Goal: Task Accomplishment & Management: Use online tool/utility

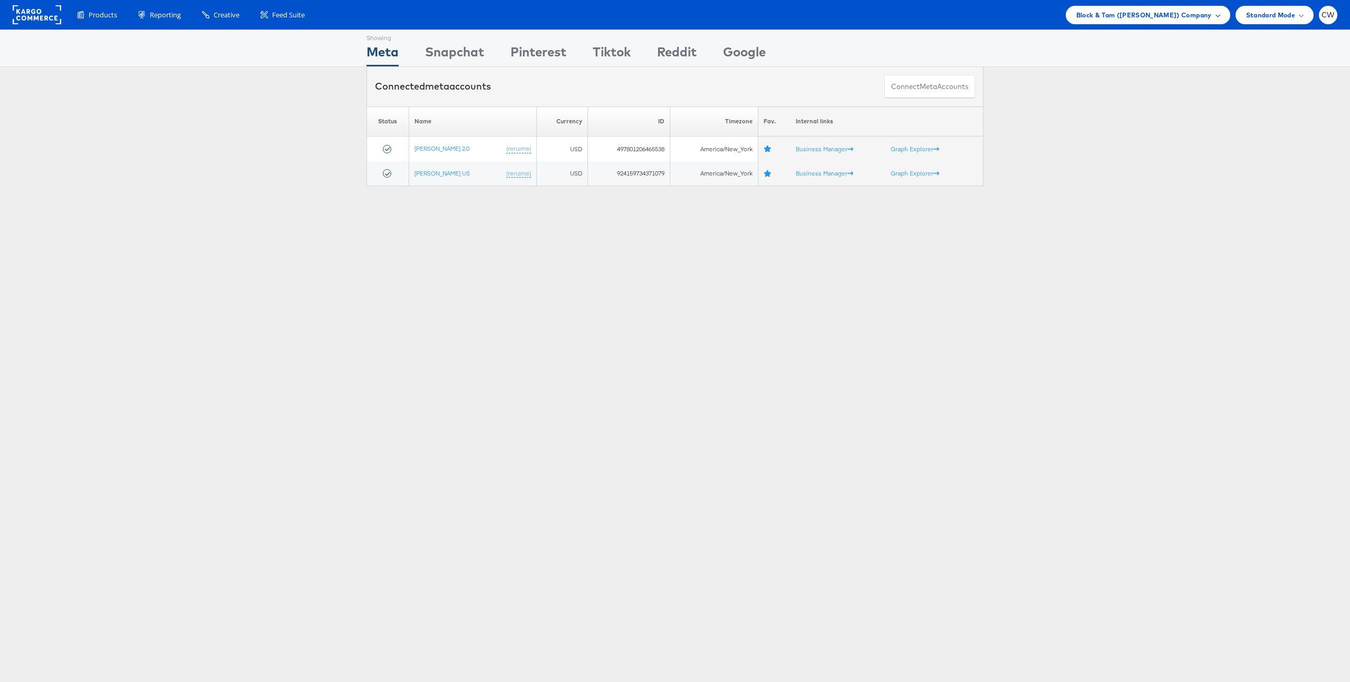
click at [1170, 8] on div "Block & Tam (Veronica Beard) Company" at bounding box center [1148, 15] width 164 height 18
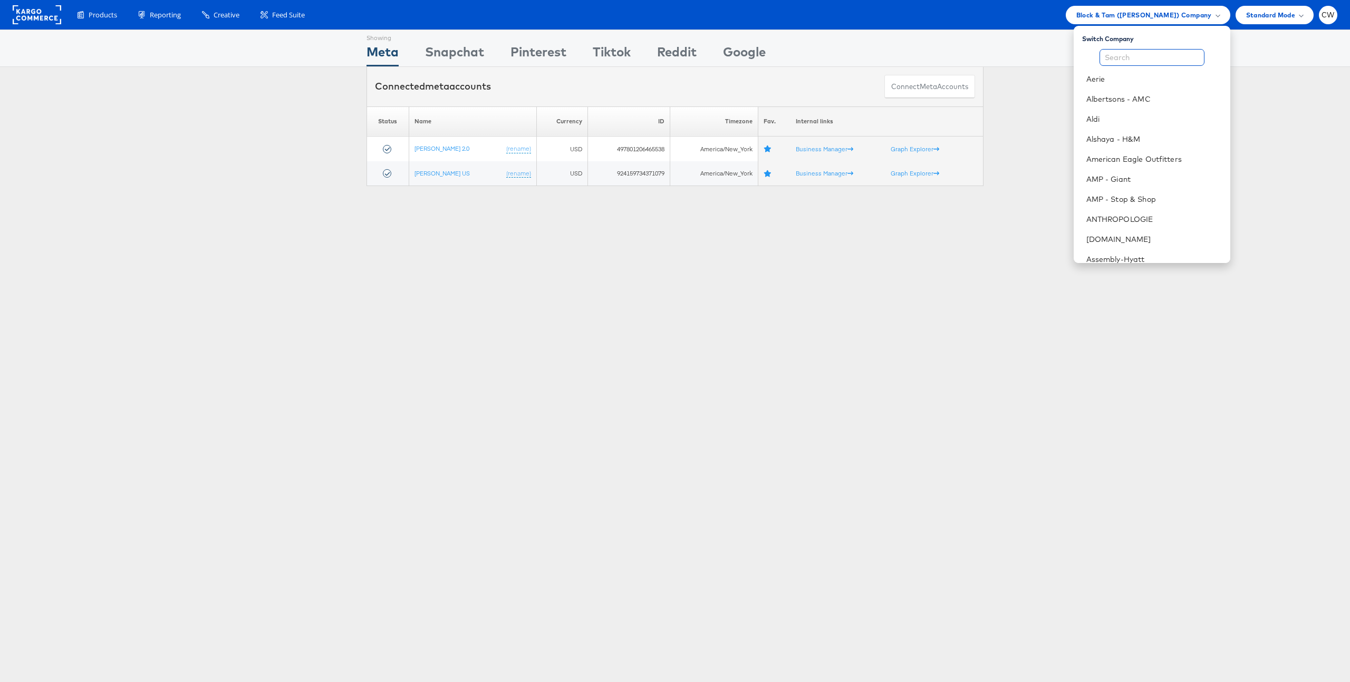
click at [1138, 49] on input "text" at bounding box center [1151, 57] width 105 height 17
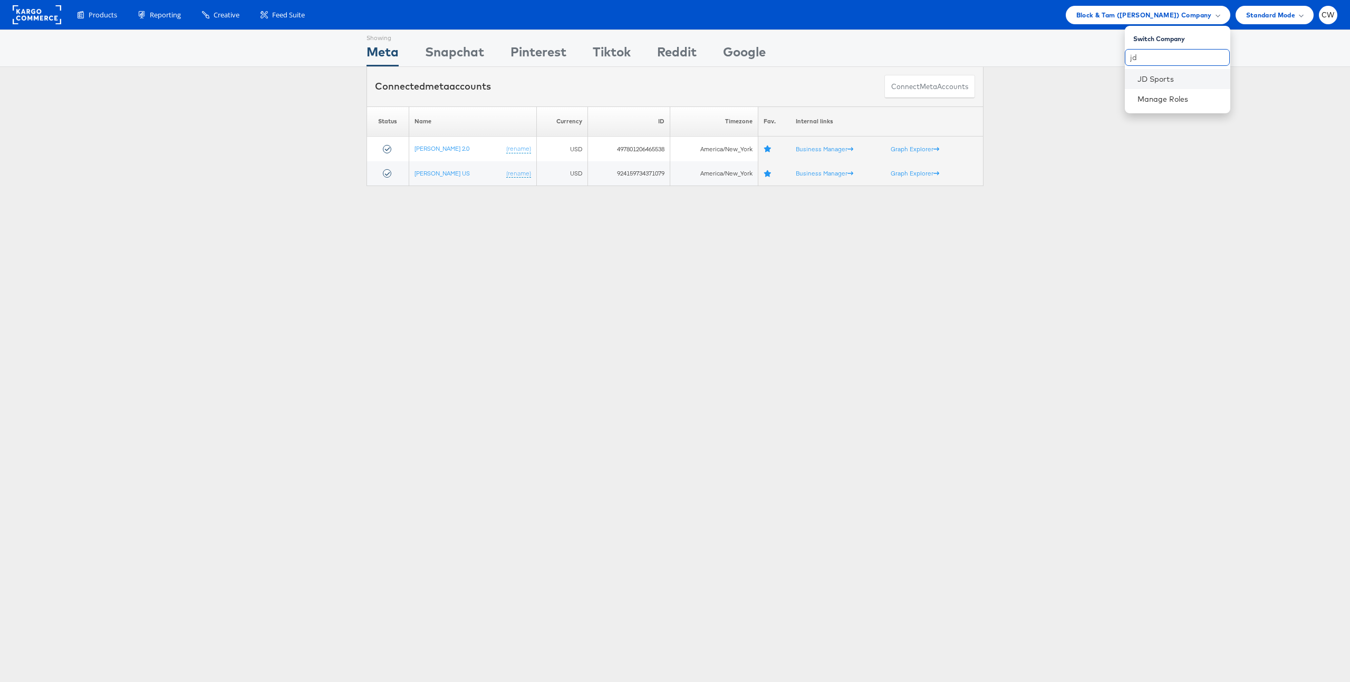
type input "jd"
click at [1143, 72] on li "JD Sports" at bounding box center [1177, 79] width 105 height 20
click at [1161, 75] on link "JD Sports" at bounding box center [1179, 79] width 84 height 11
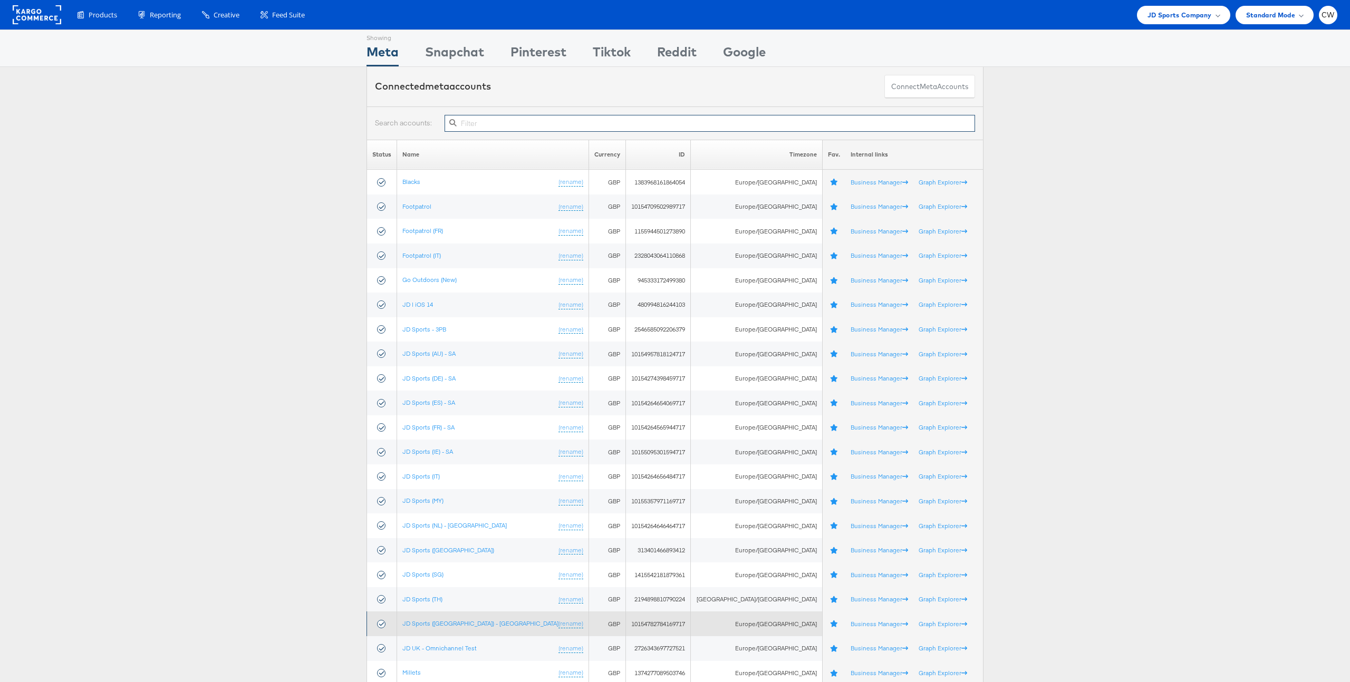
paste input "1415542181879361"
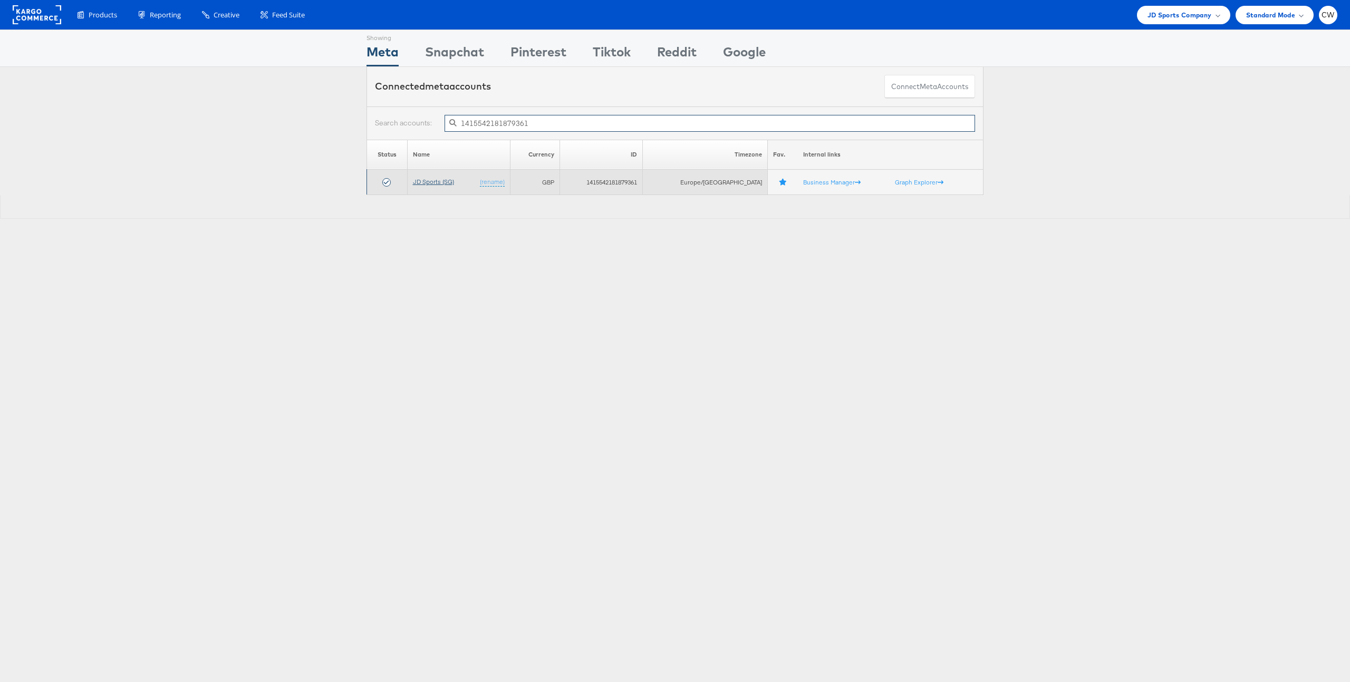
type input "1415542181879361"
click at [444, 183] on link "JD Sports (SG)" at bounding box center [433, 182] width 41 height 8
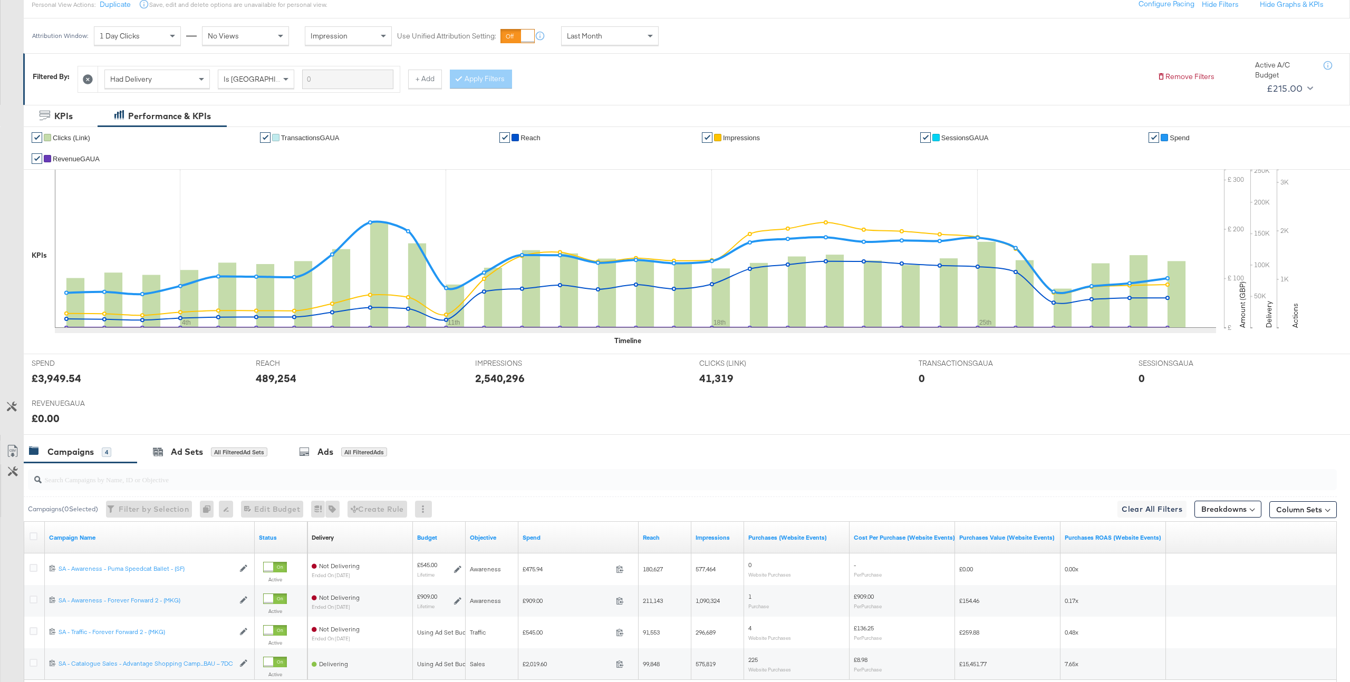
scroll to position [159, 0]
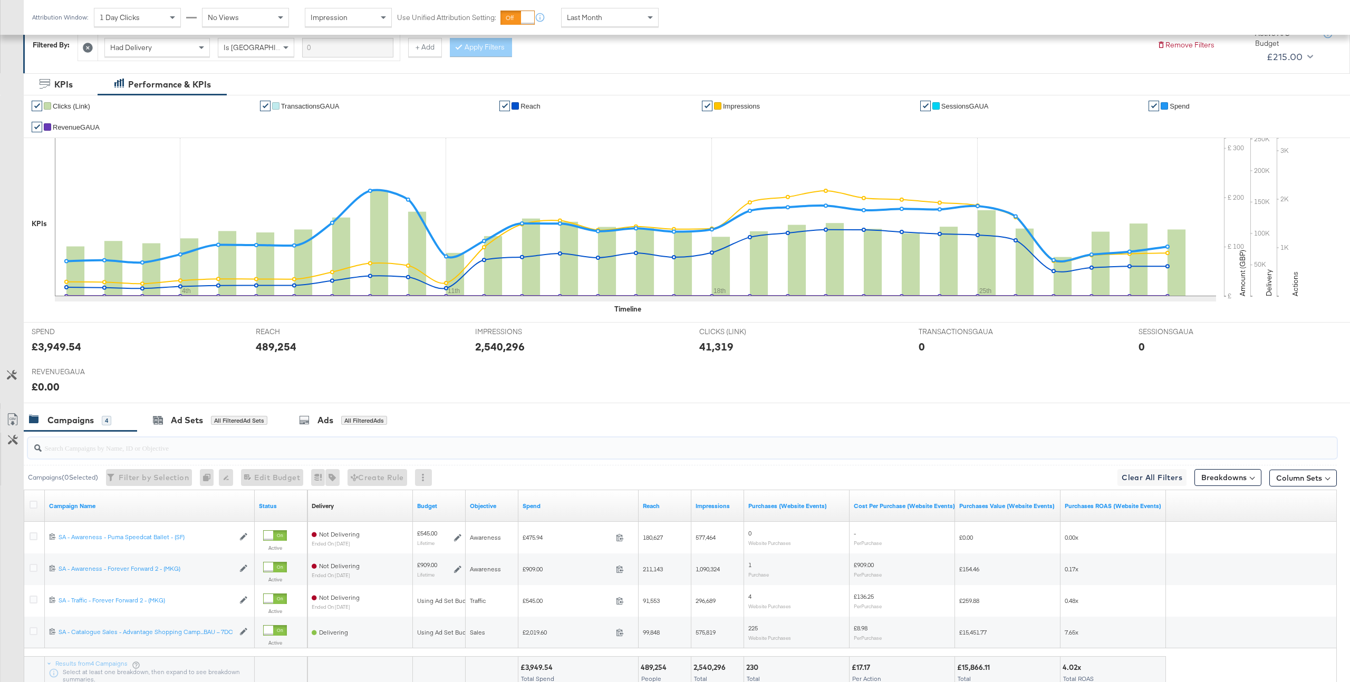
click at [189, 449] on input "search" at bounding box center [628, 443] width 1172 height 21
paste input "120219775309050292"
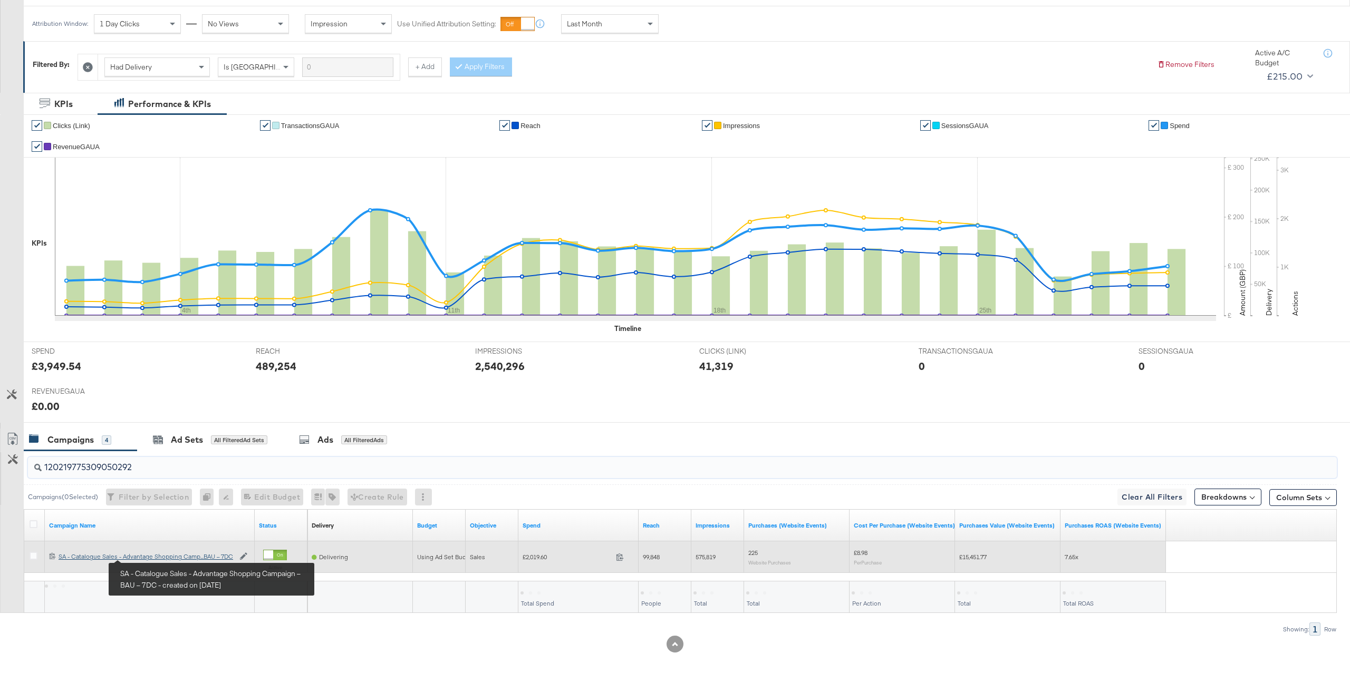
type input "120219775309050292"
click at [148, 558] on div "SA - Catalogue Sales - Advantage Shopping Campaign – BAU – 7DC SA - Catalogue S…" at bounding box center [147, 557] width 176 height 8
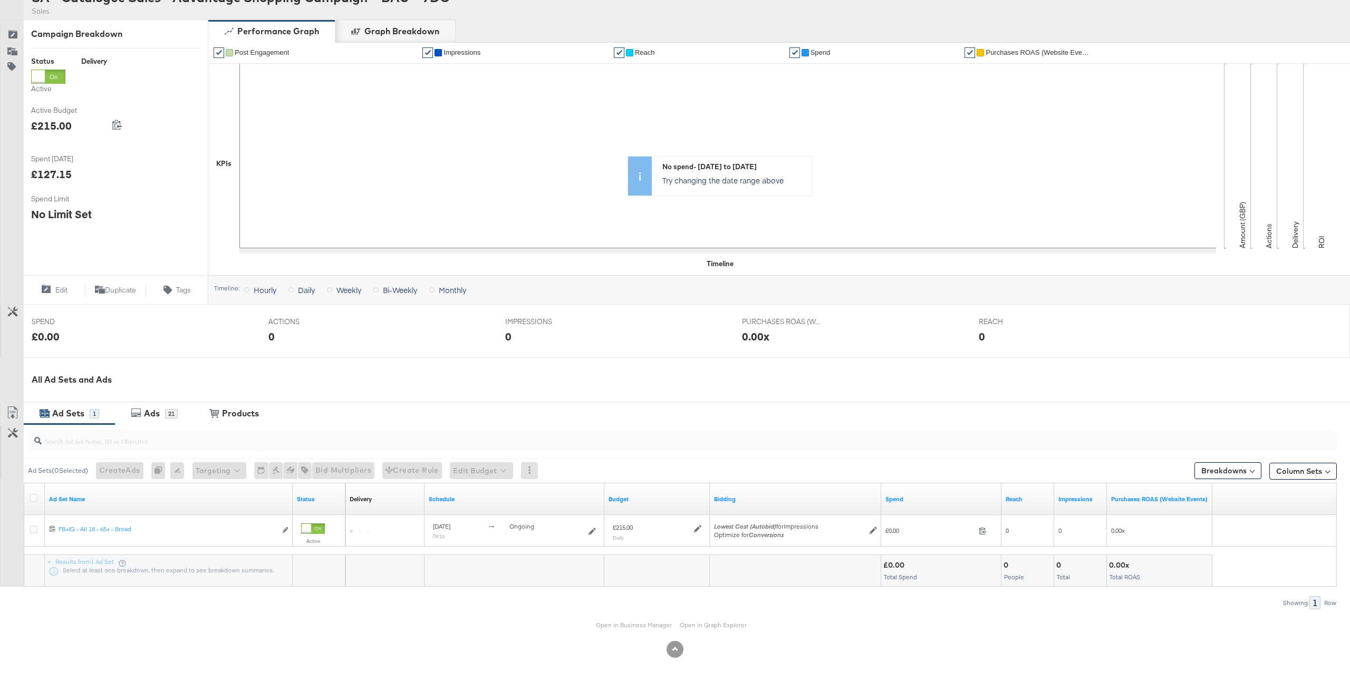
scroll to position [123, 0]
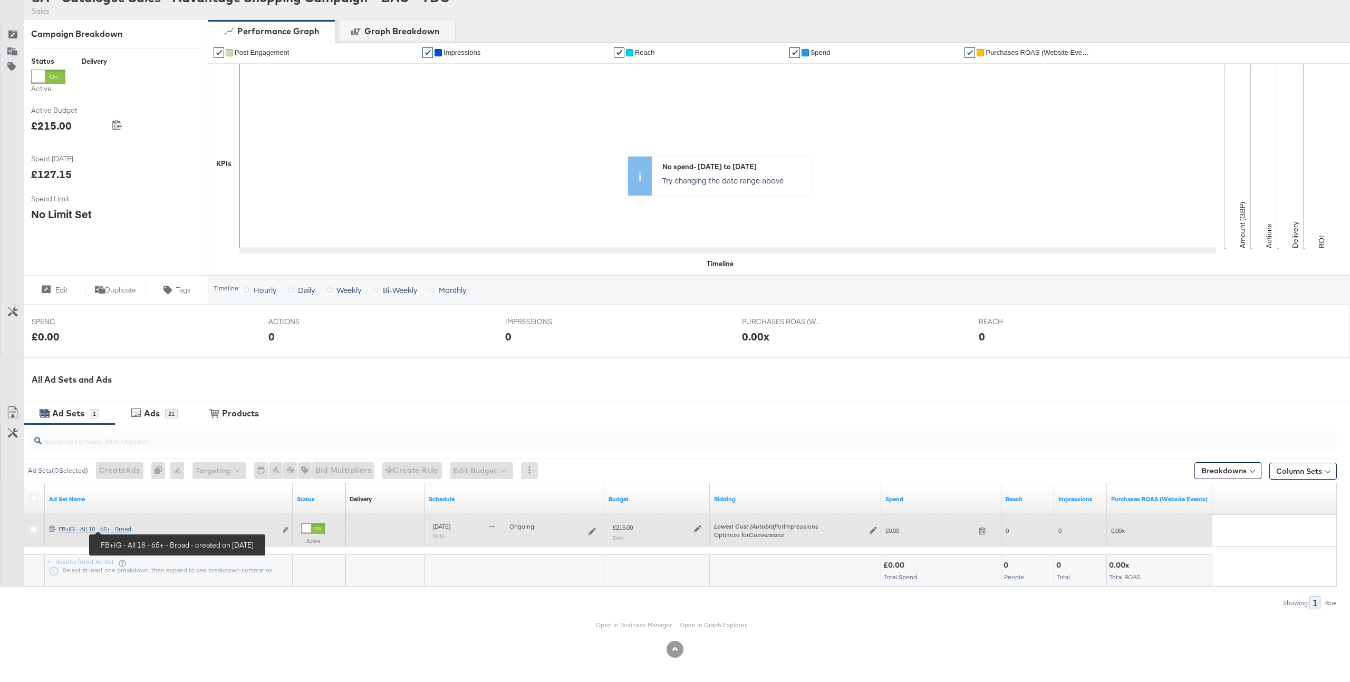
click at [124, 529] on div "FB+IG - All 18 - 65+ - Broad FB+IG - All 18 - 65+ - Broad" at bounding box center [168, 529] width 218 height 8
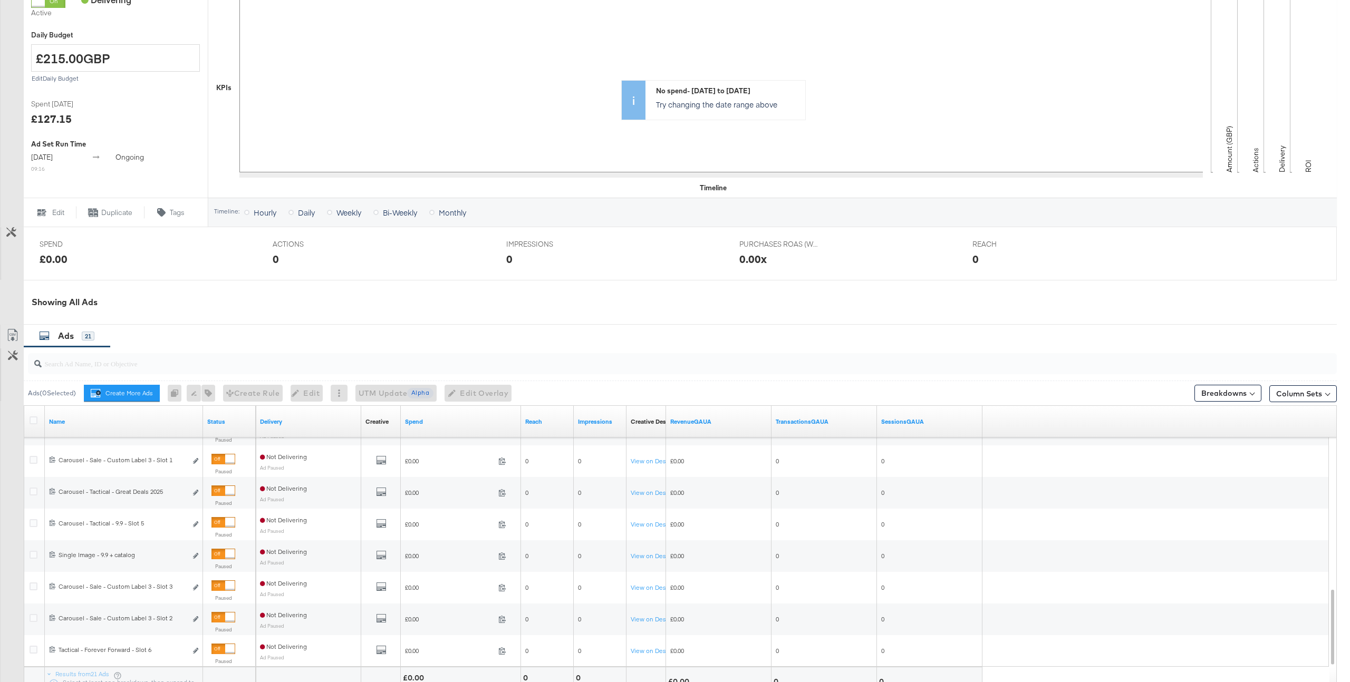
scroll to position [364, 0]
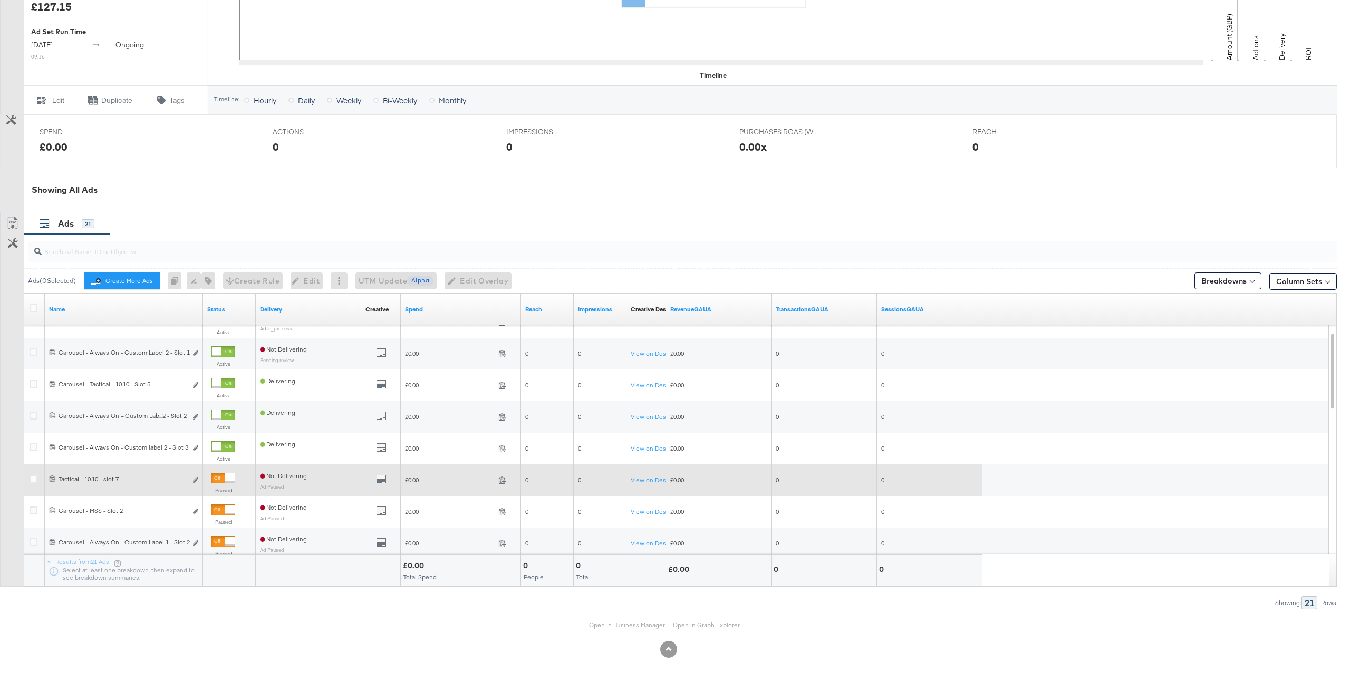
click at [233, 478] on div at bounding box center [229, 477] width 9 height 9
click at [221, 481] on div at bounding box center [216, 477] width 9 height 9
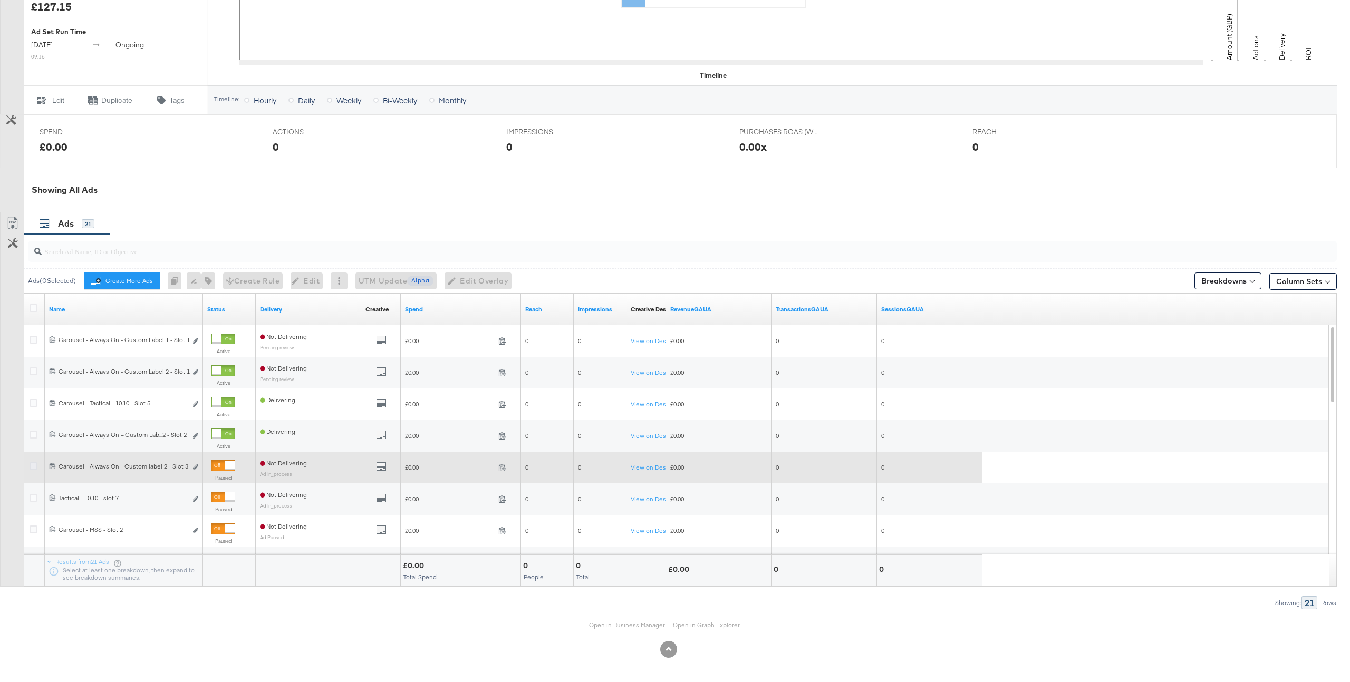
click at [34, 466] on icon at bounding box center [34, 466] width 8 height 8
click at [0, 0] on input "checkbox" at bounding box center [0, 0] width 0 height 0
click at [134, 466] on div "Carousel - Always On - Custom label 2 - Slot 3 Carousel - Always On - Custom la…" at bounding box center [123, 466] width 128 height 8
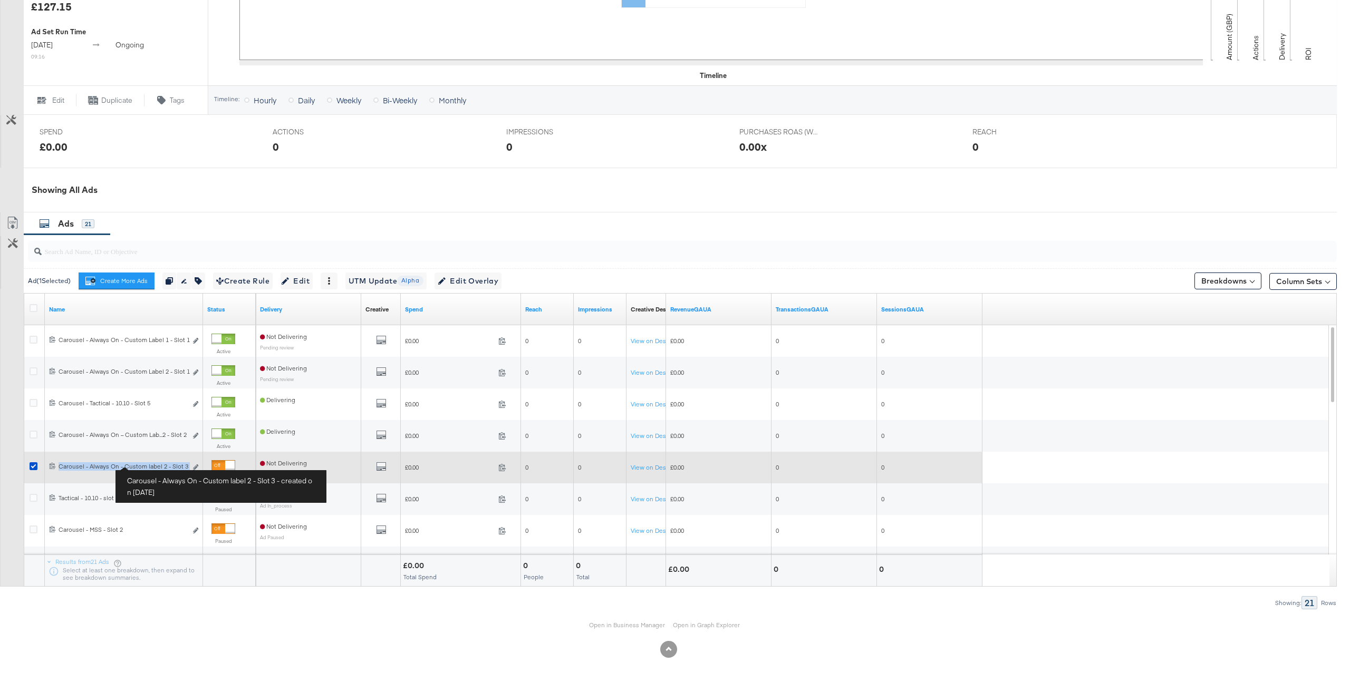
click at [134, 466] on div "Carousel - Always On - Custom label 2 - Slot 3 Carousel - Always On - Custom la…" at bounding box center [123, 466] width 128 height 8
copy span "Carousel - Always On - Custom label 2 - Slot 3 Edit ad"
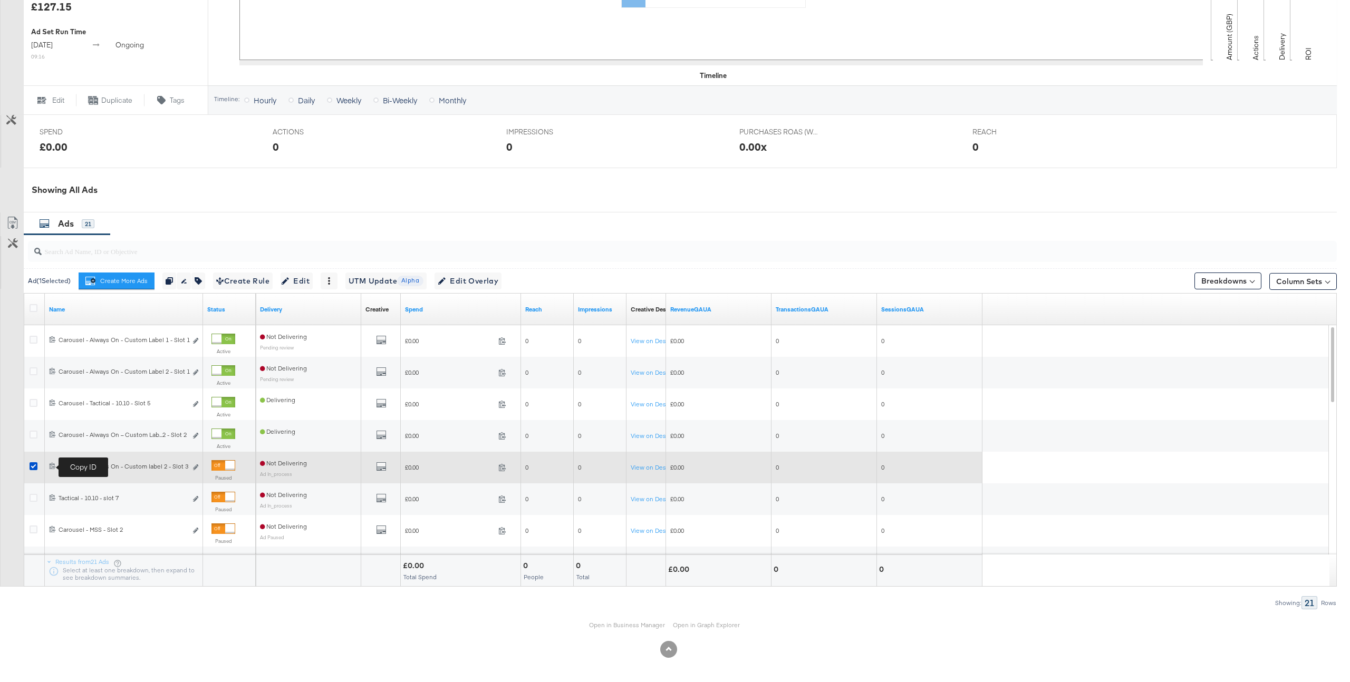
click at [53, 465] on icon at bounding box center [52, 465] width 7 height 7
click at [36, 468] on icon at bounding box center [34, 466] width 8 height 8
click at [0, 0] on input "checkbox" at bounding box center [0, 0] width 0 height 0
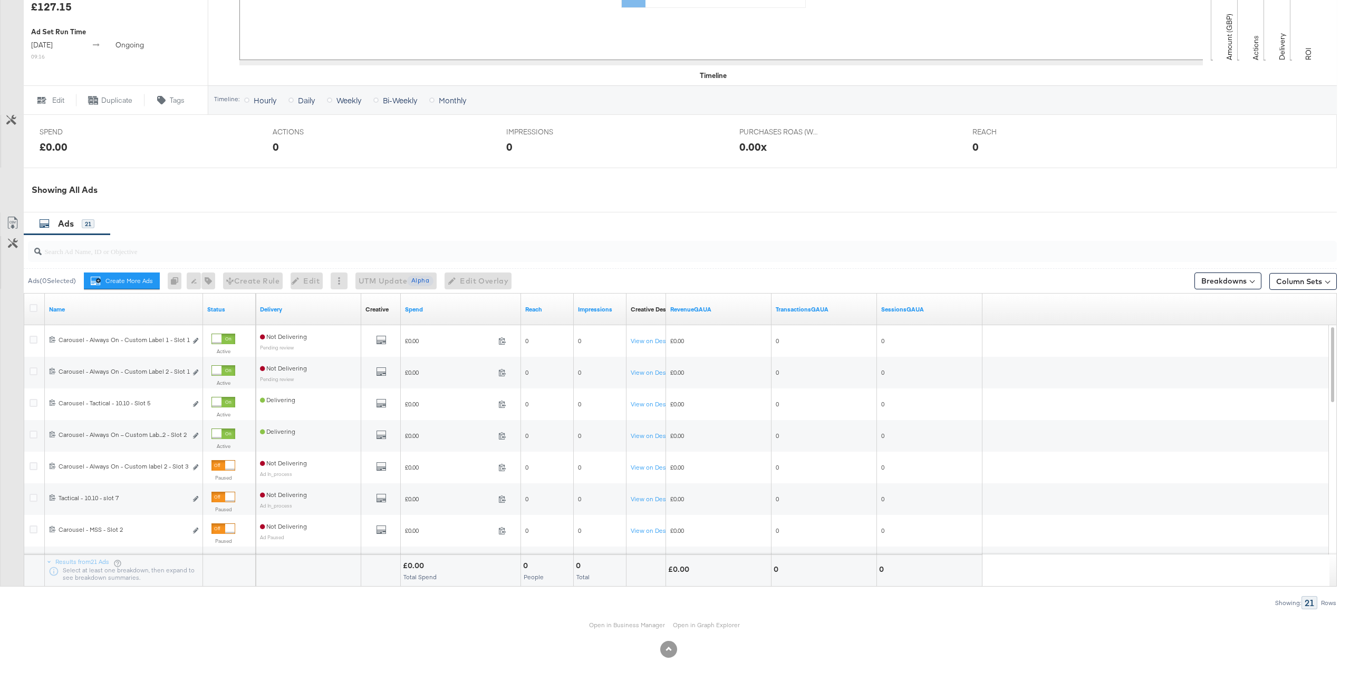
click at [615, 631] on div "Open in Business Manager Open in Graph Explorer" at bounding box center [668, 625] width 1336 height 32
click at [626, 624] on link "Open in Business Manager" at bounding box center [627, 625] width 76 height 8
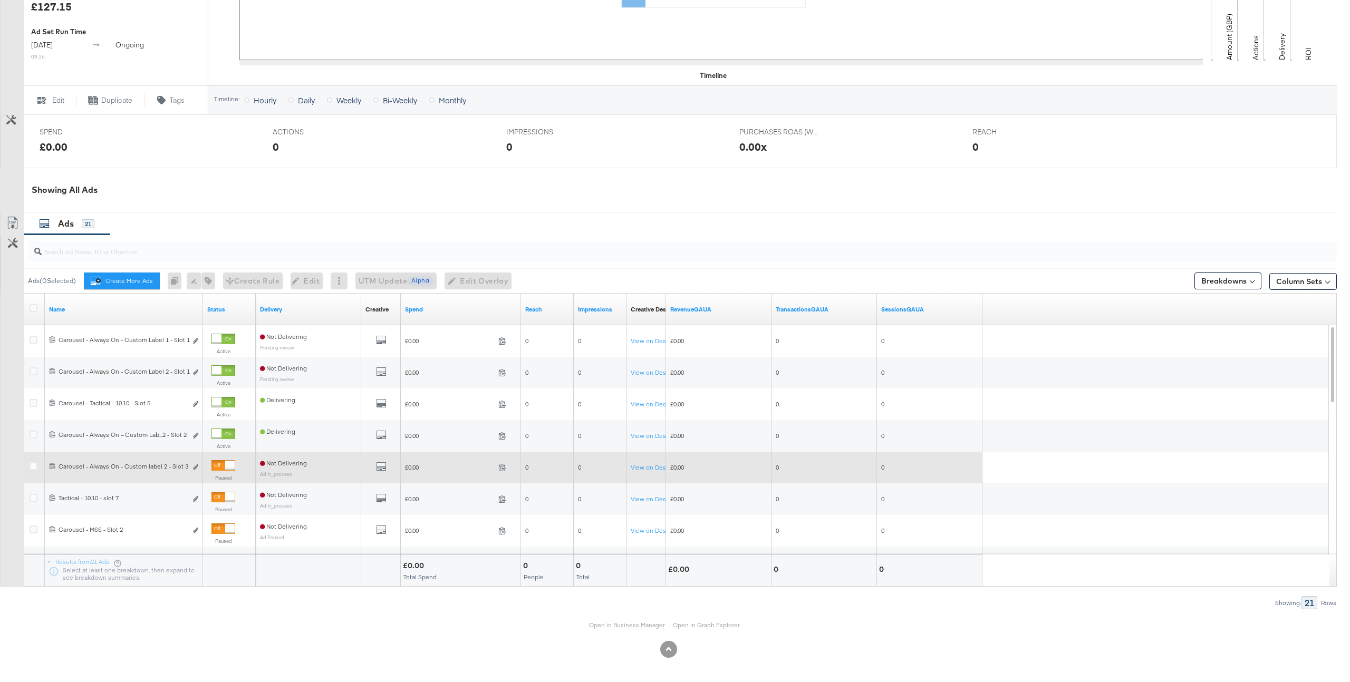
click at [227, 468] on div at bounding box center [229, 465] width 9 height 9
click at [219, 468] on div at bounding box center [216, 465] width 9 height 9
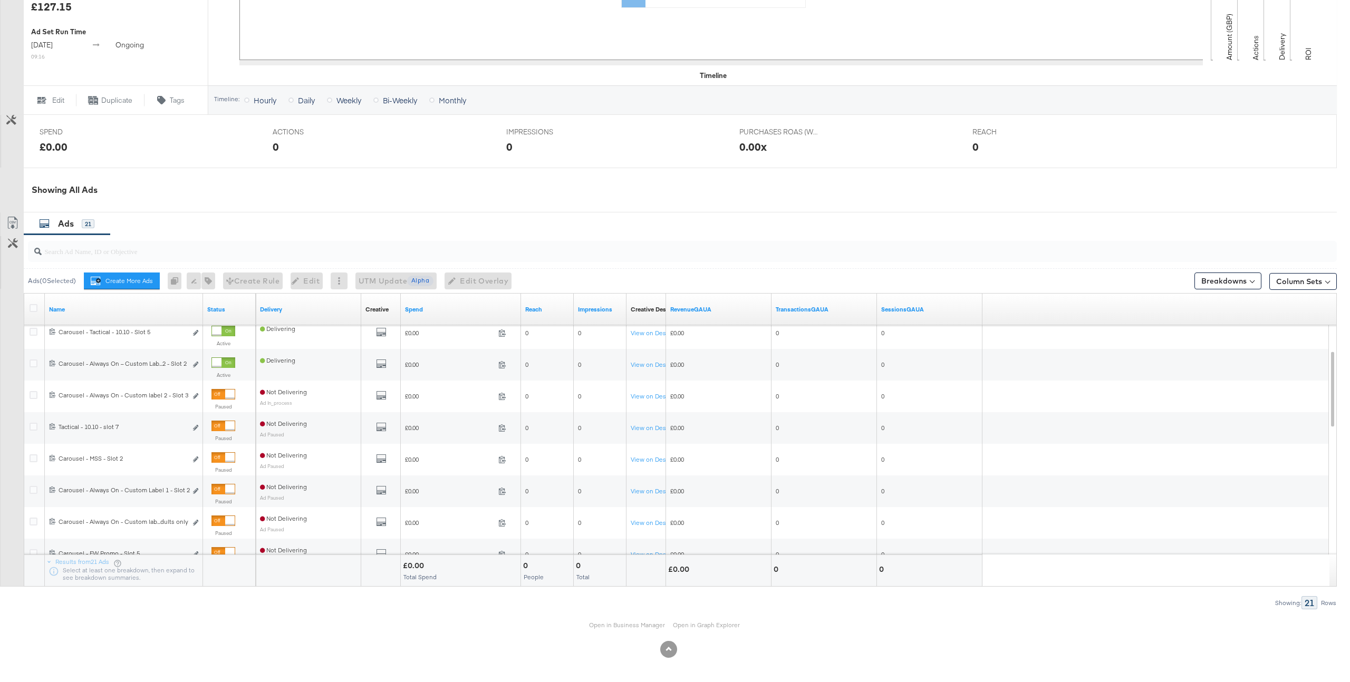
click at [235, 263] on div at bounding box center [682, 251] width 1309 height 25
click at [235, 255] on input "search" at bounding box center [628, 247] width 1172 height 21
paste input "120219775309110292"
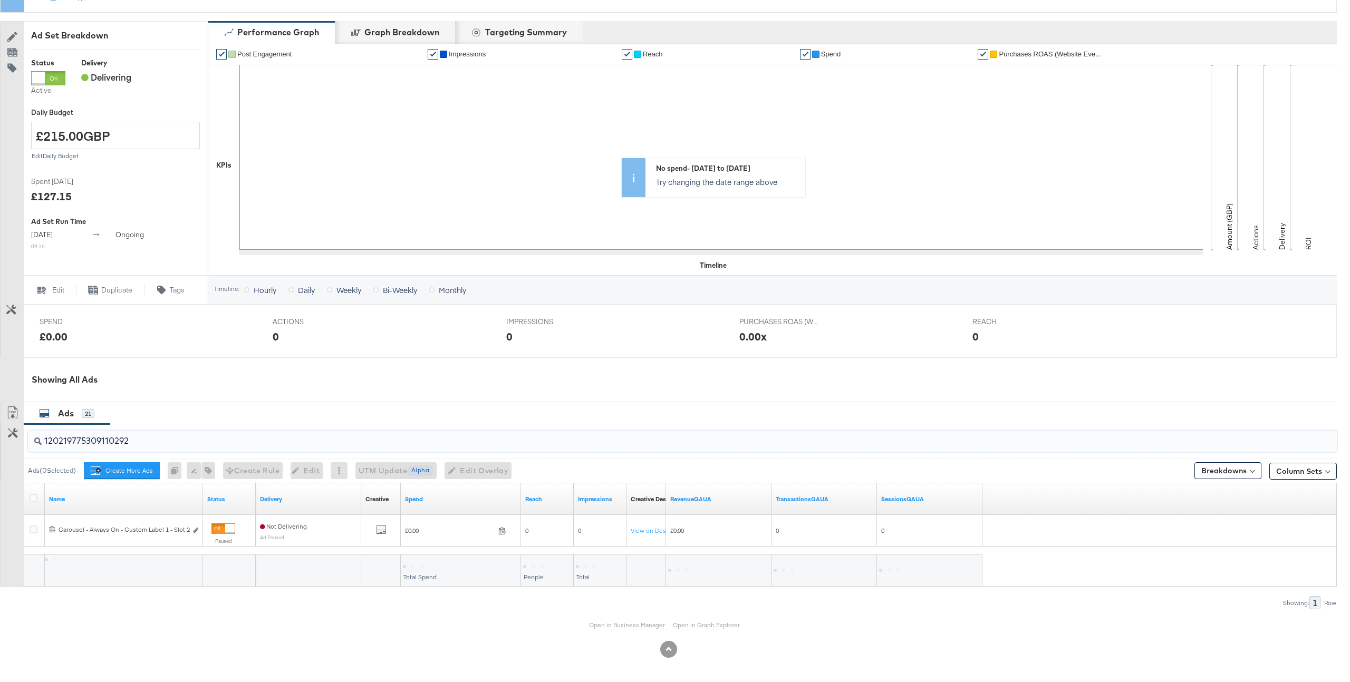
scroll to position [174, 0]
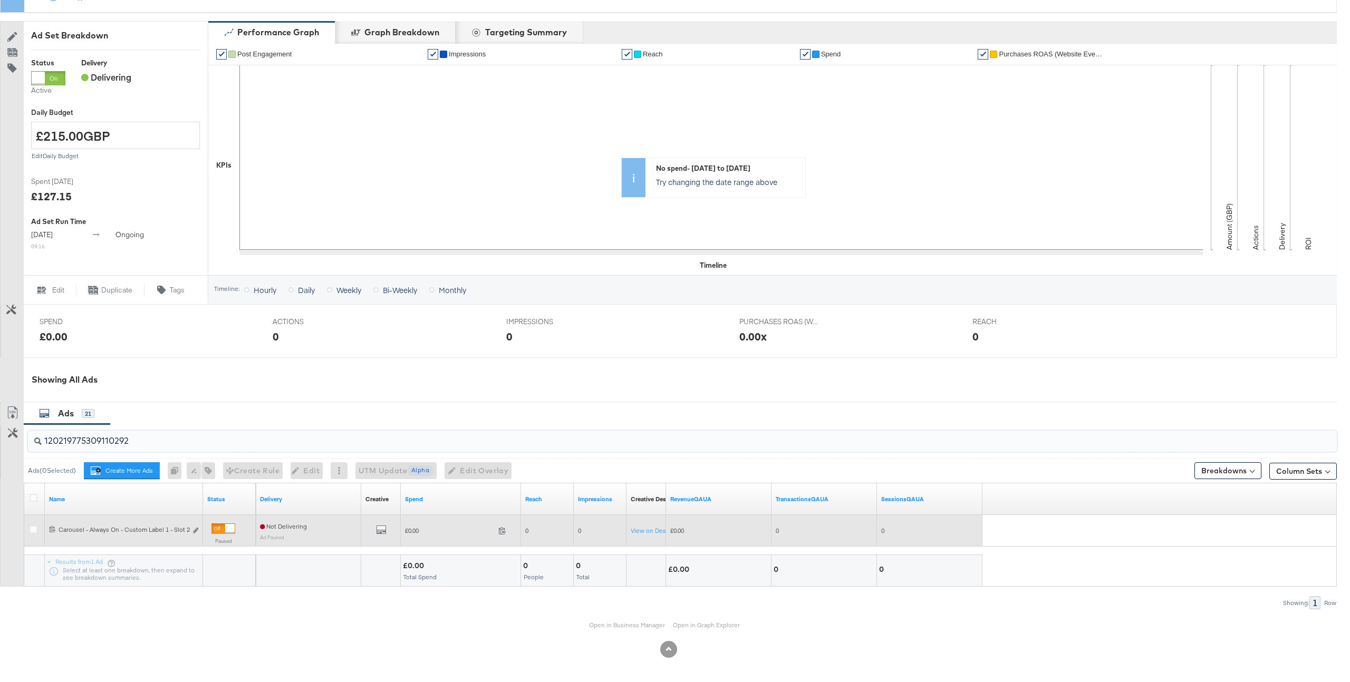
type input "120219775309110292"
click at [224, 530] on div at bounding box center [223, 529] width 24 height 11
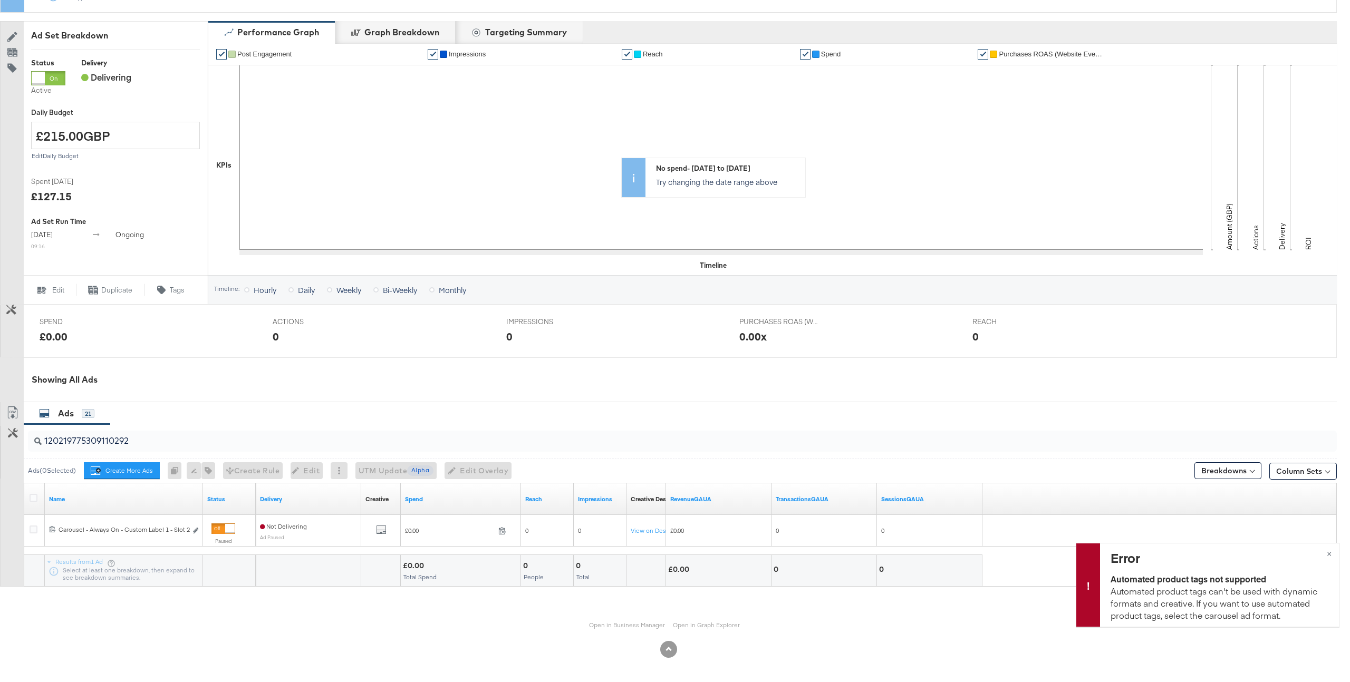
click at [140, 442] on input "120219775309110292" at bounding box center [628, 437] width 1172 height 21
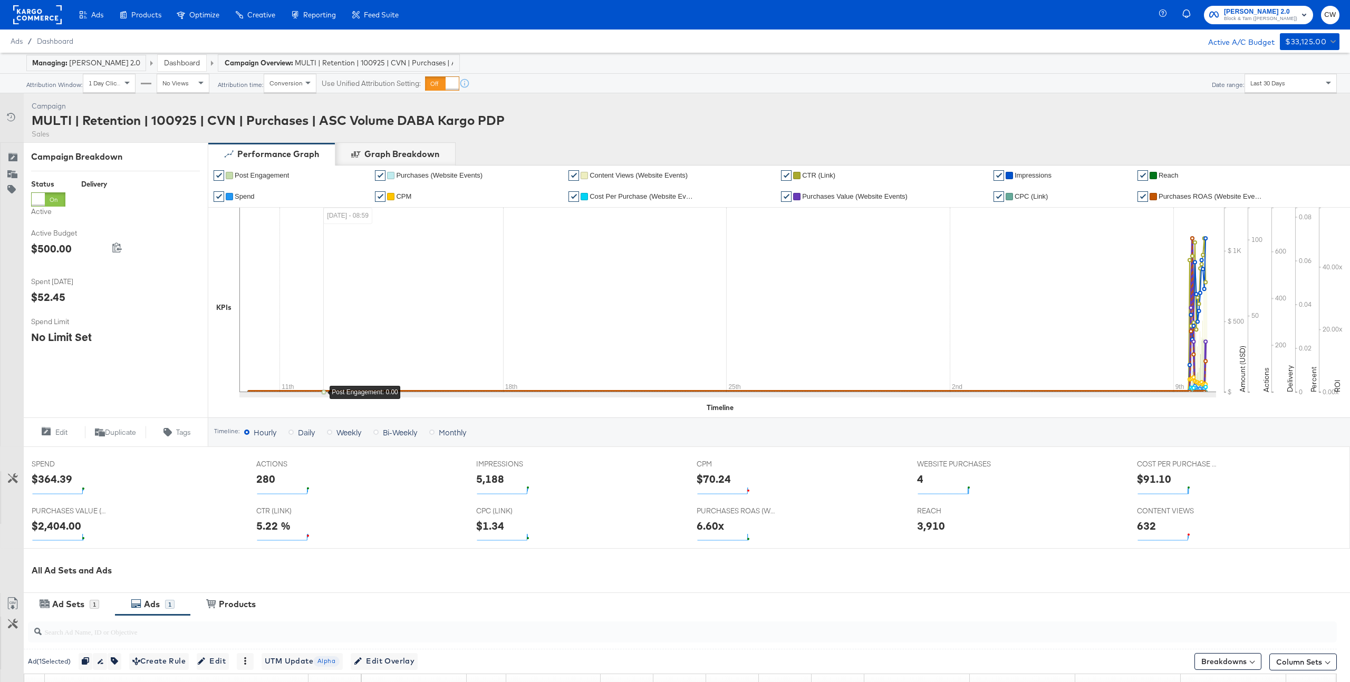
scroll to position [191, 0]
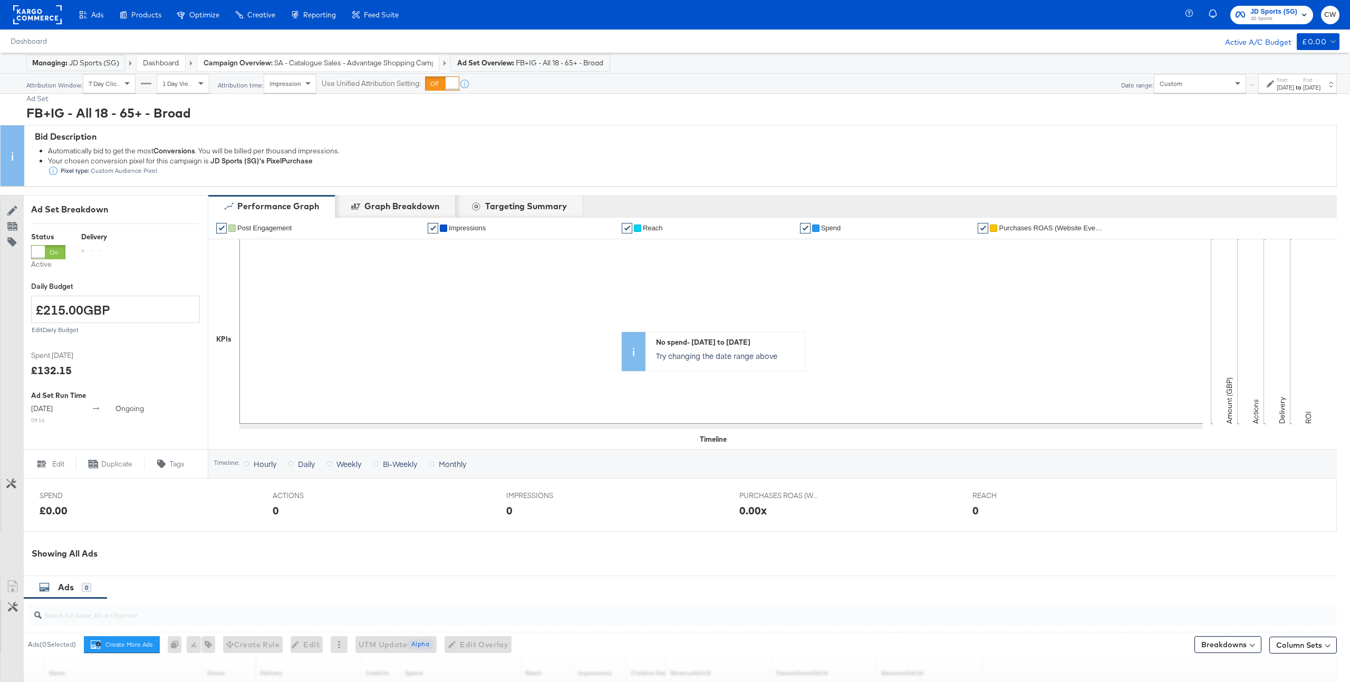
scroll to position [206, 0]
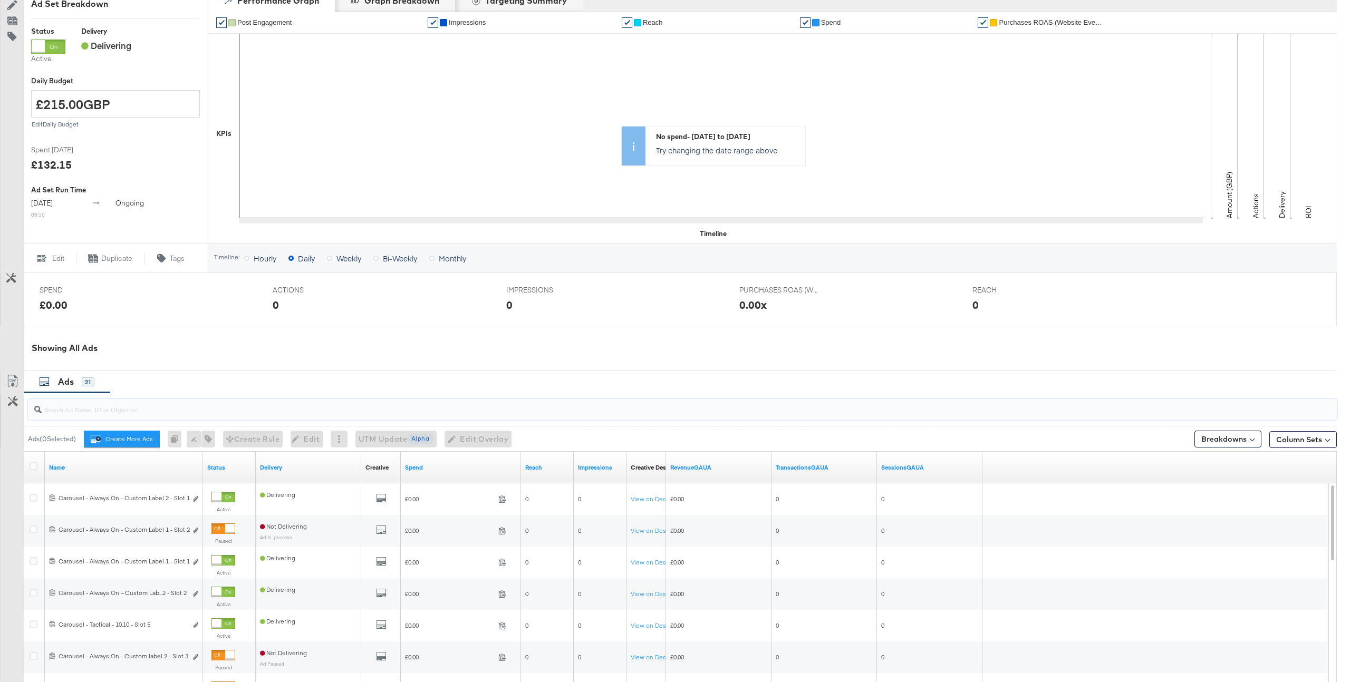
click at [180, 410] on input "search" at bounding box center [628, 405] width 1172 height 21
paste input "120219775309110292"
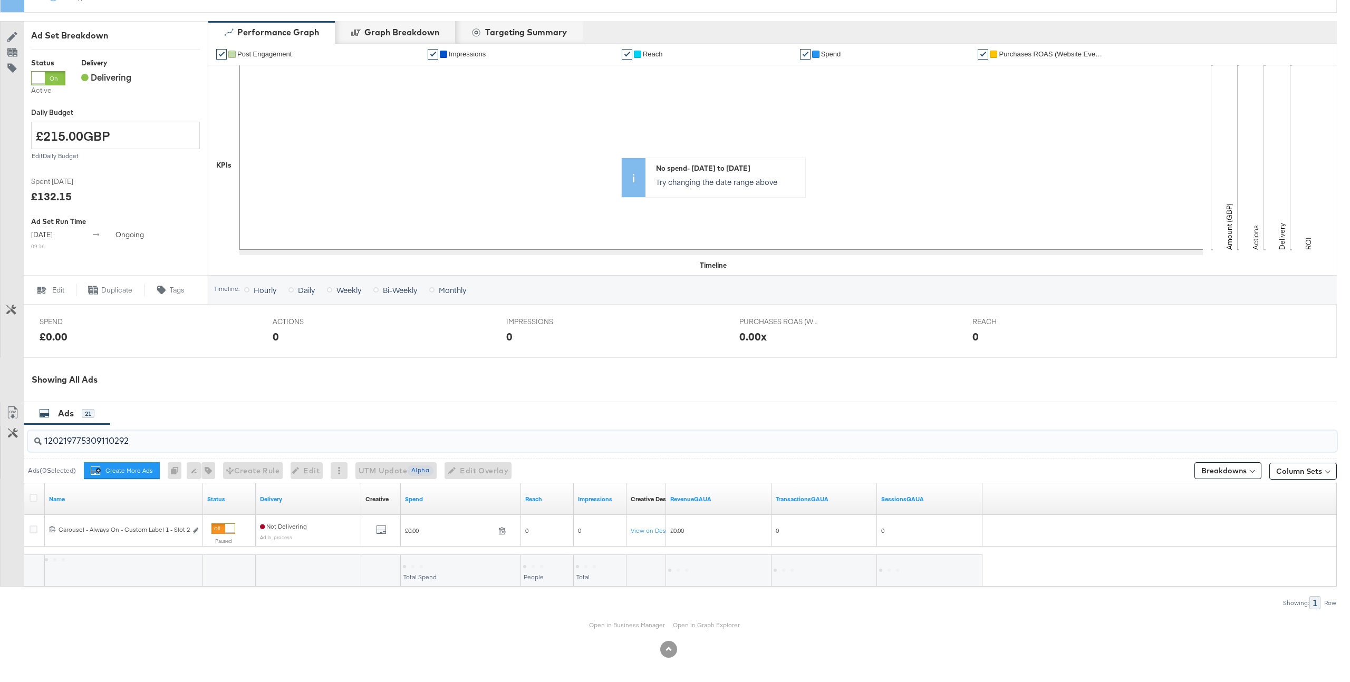
scroll to position [174, 0]
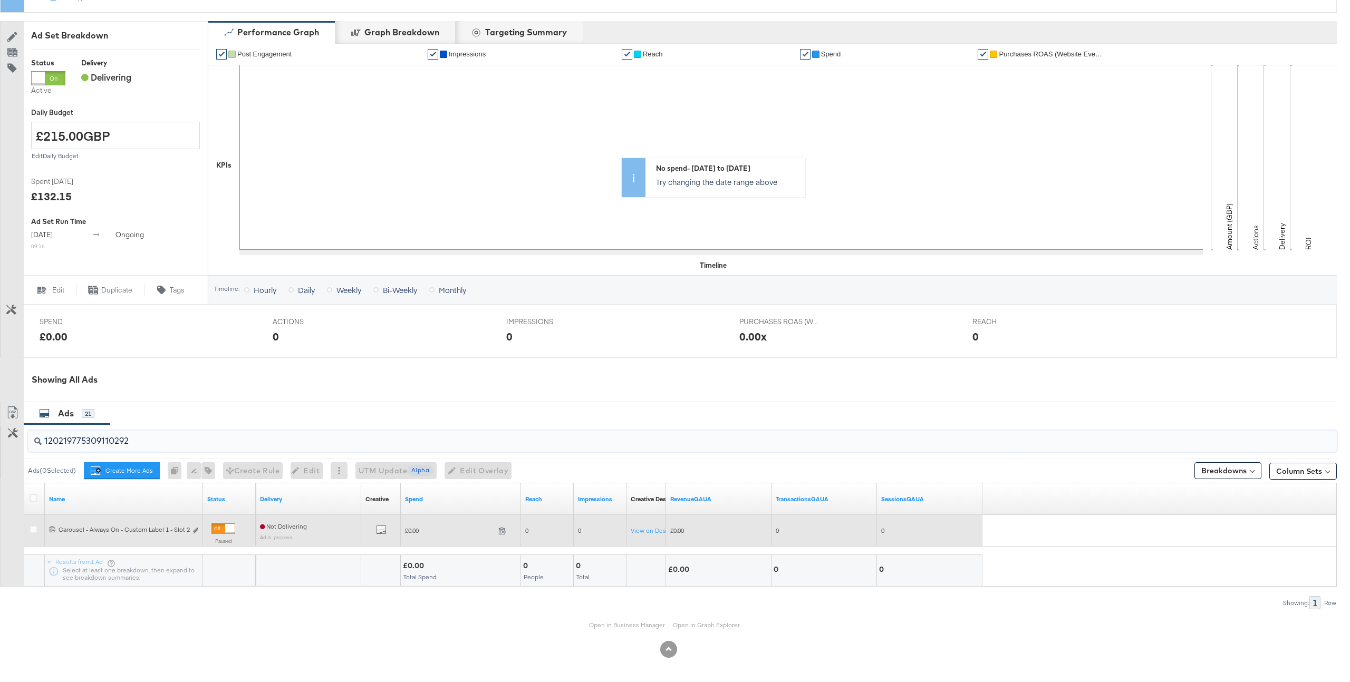
type input "120219775309110292"
click at [221, 527] on div at bounding box center [223, 529] width 24 height 11
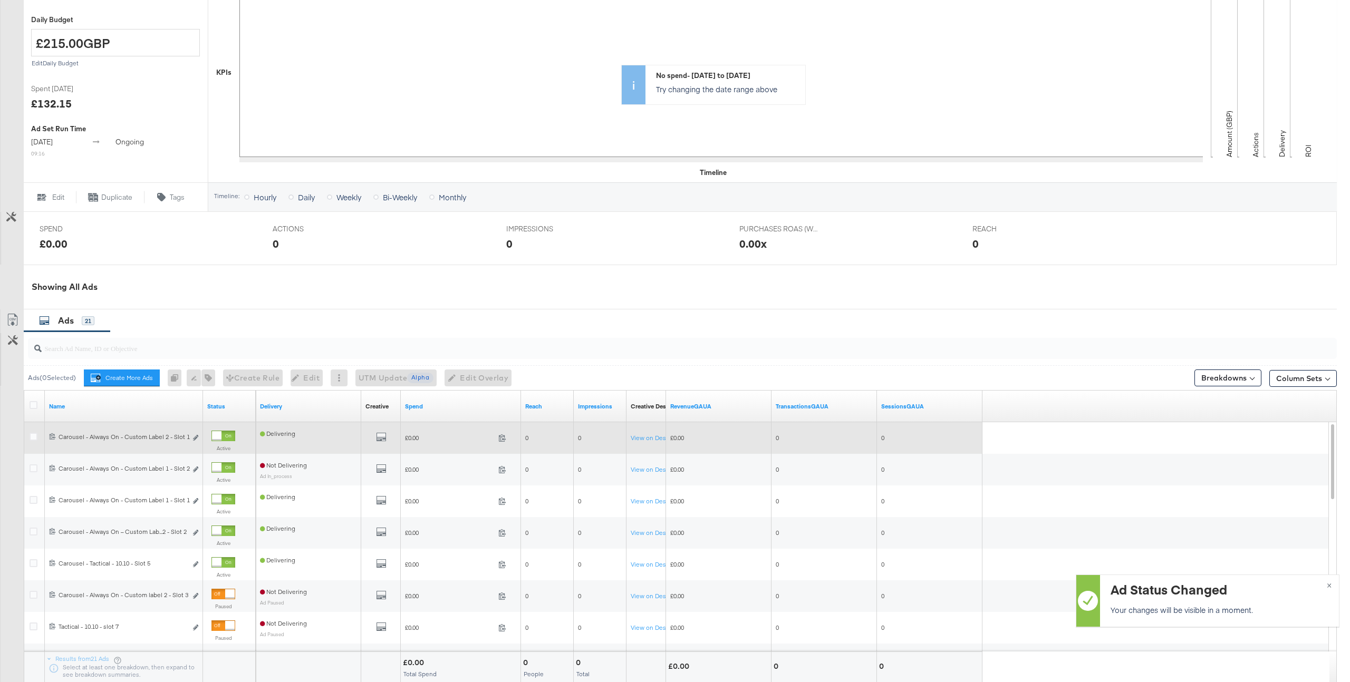
scroll to position [279, 0]
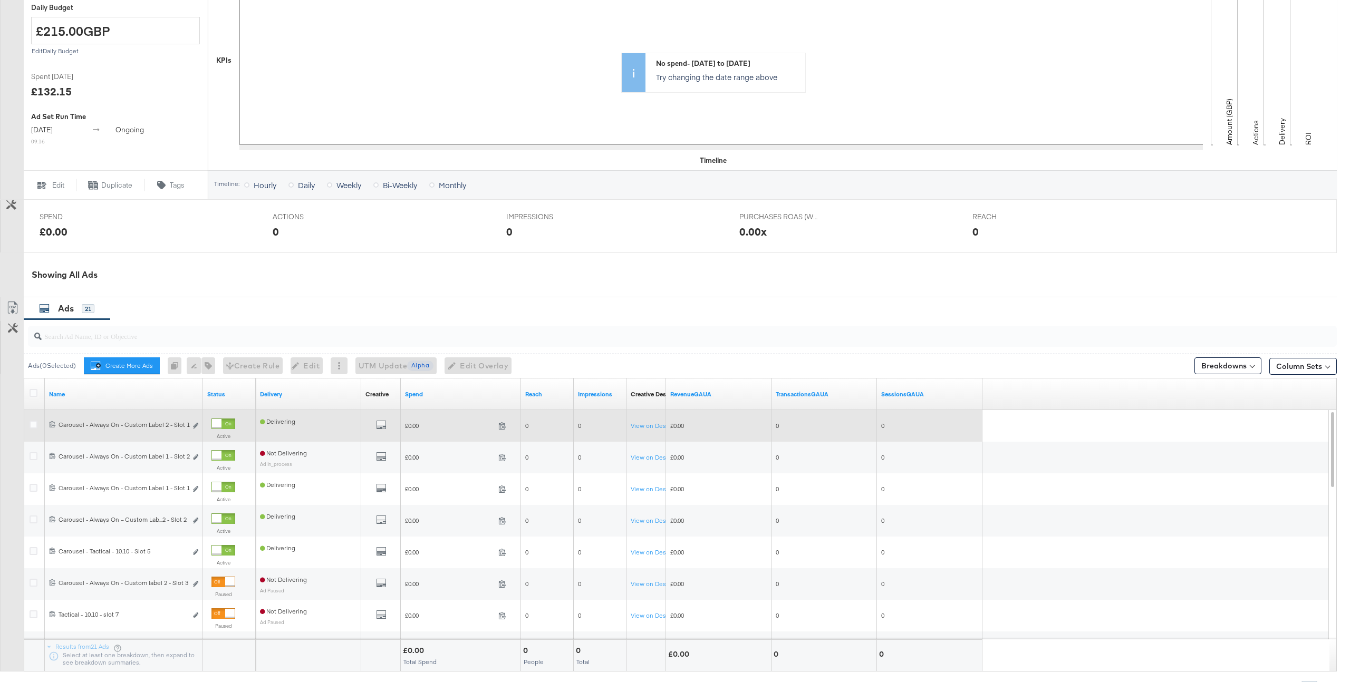
click at [161, 333] on input "search" at bounding box center [628, 332] width 1172 height 21
paste input "120219775309110292"
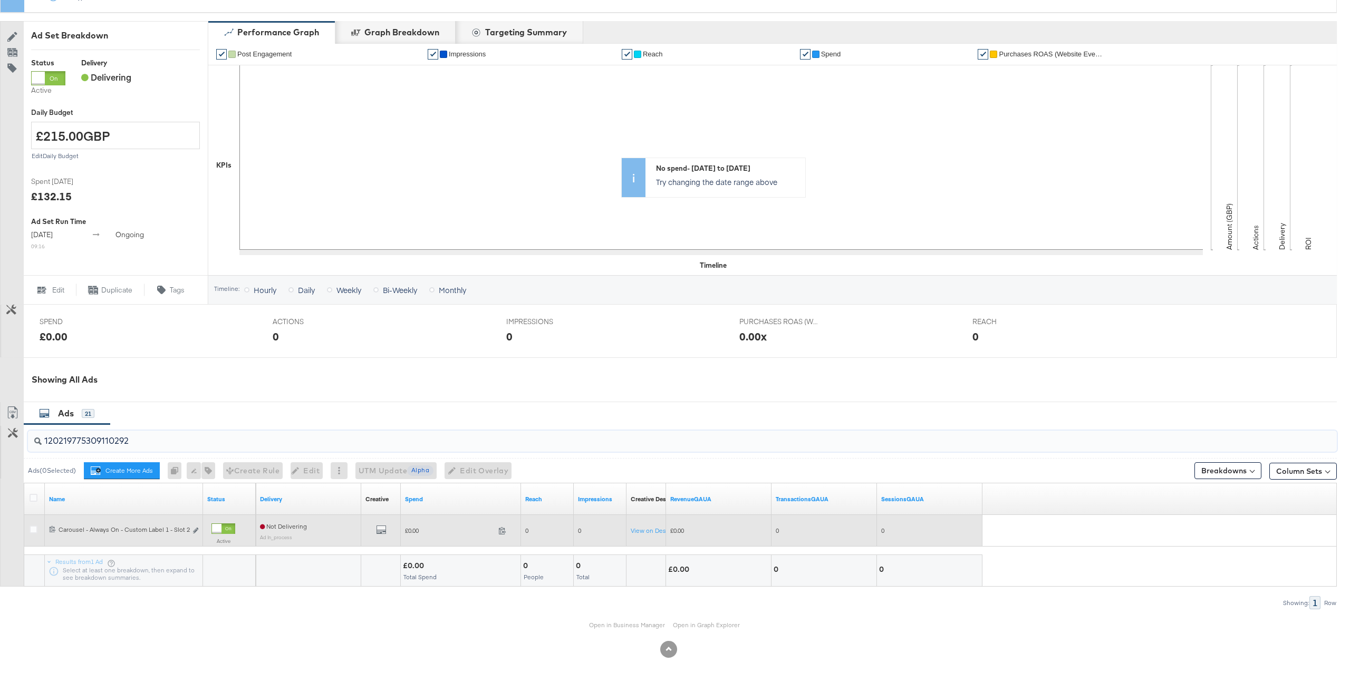
scroll to position [174, 0]
type input "120219775309110292"
click at [221, 527] on div at bounding box center [216, 528] width 9 height 9
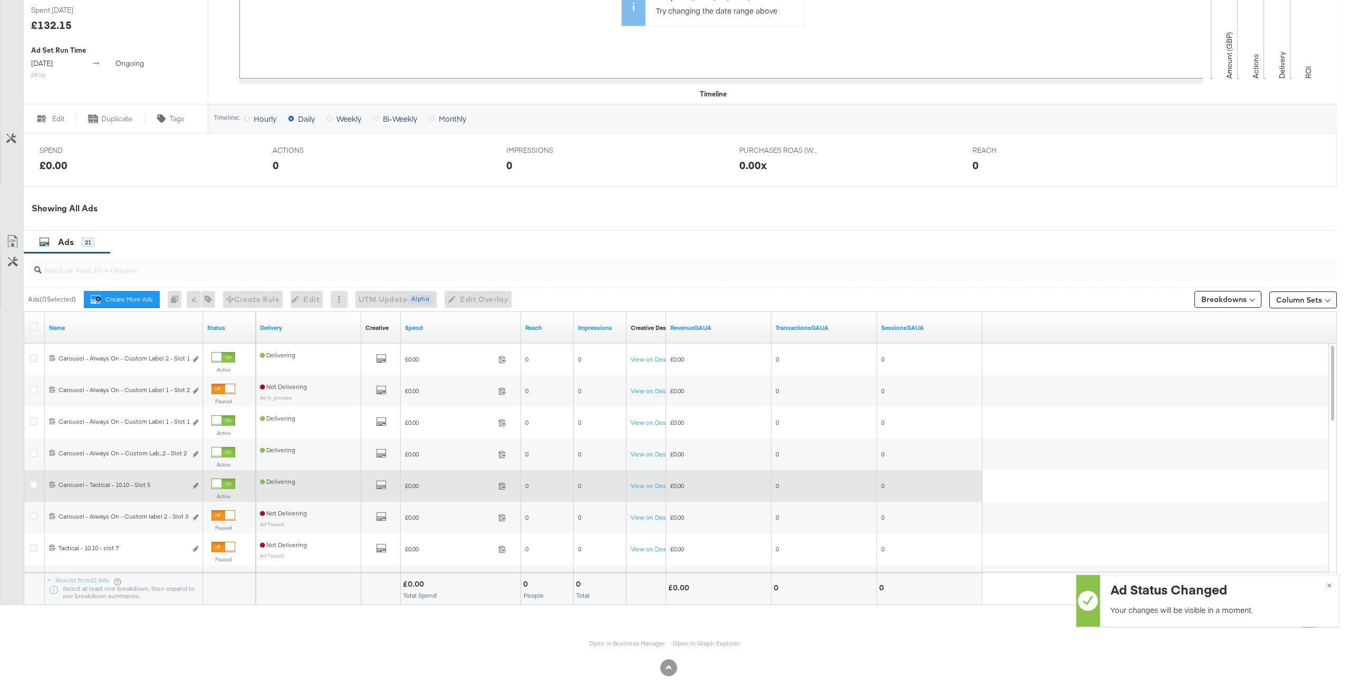
scroll to position [364, 0]
